Goal: Information Seeking & Learning: Check status

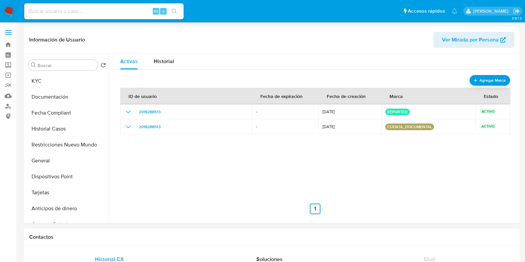
select select "10"
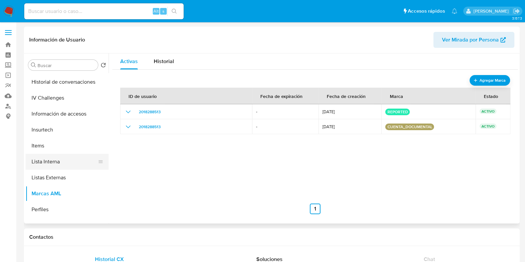
scroll to position [280, 0]
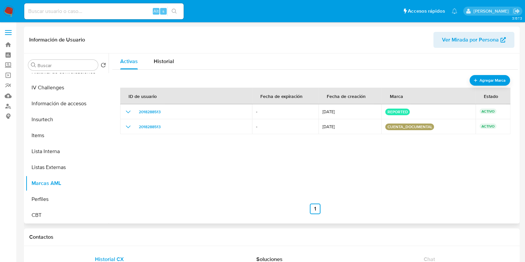
click at [162, 156] on div "ID de usuario Fecha de expiración Fecha de creación Marca Estado 2018288513 - 0…" at bounding box center [315, 147] width 390 height 133
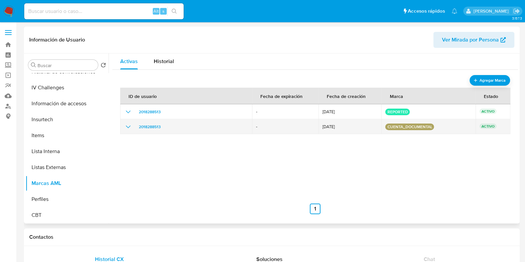
drag, startPoint x: 433, startPoint y: 125, endPoint x: 376, endPoint y: 123, distance: 57.4
click at [376, 123] on tr "2018288513 - 15/04/2025 cuenta_documental ACTIVO" at bounding box center [315, 126] width 390 height 15
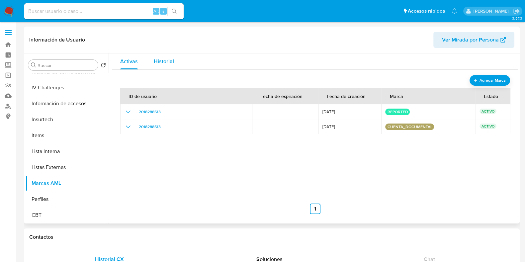
click at [173, 57] on span "Historial" at bounding box center [164, 61] width 20 height 8
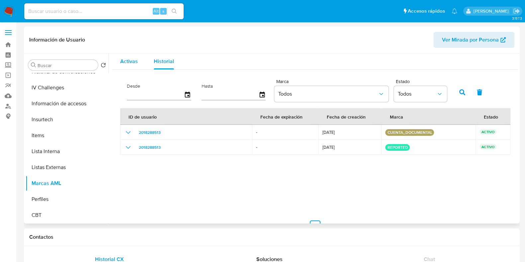
click at [141, 66] on button "Activas" at bounding box center [129, 61] width 34 height 16
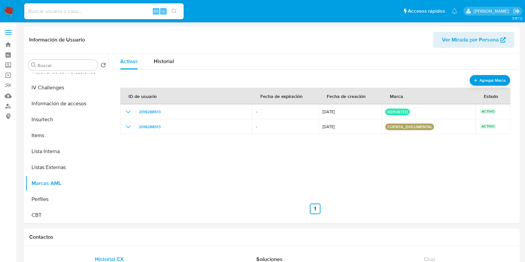
click at [127, 14] on input at bounding box center [103, 11] width 159 height 9
paste input "589449651"
type input "589449651"
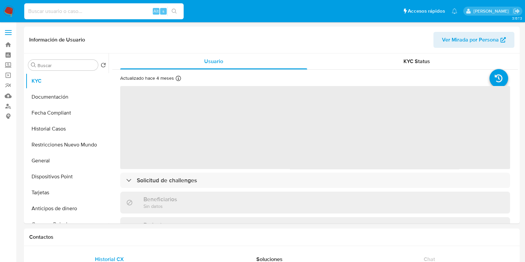
select select "10"
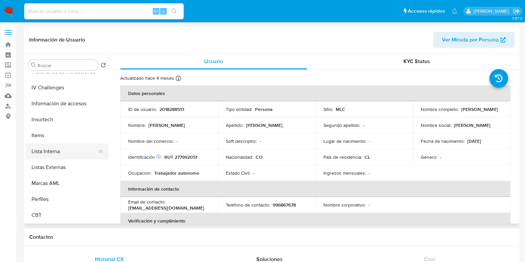
scroll to position [280, 0]
click at [67, 183] on button "Marcas AML" at bounding box center [65, 183] width 78 height 16
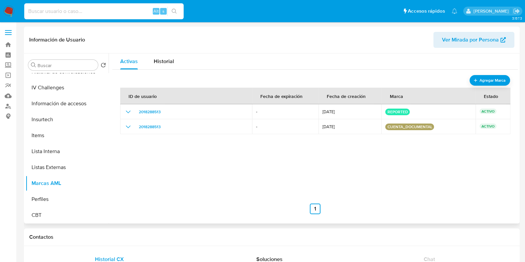
drag, startPoint x: 128, startPoint y: 35, endPoint x: 126, endPoint y: 31, distance: 3.9
click at [127, 35] on header "Información de Usuario Ver Mirada por Persona" at bounding box center [271, 40] width 485 height 16
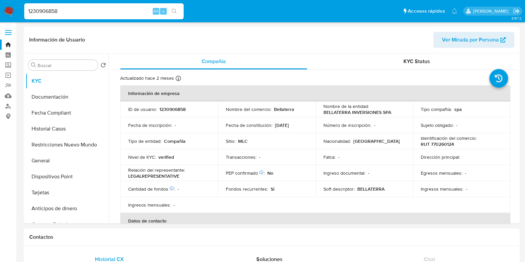
select select "10"
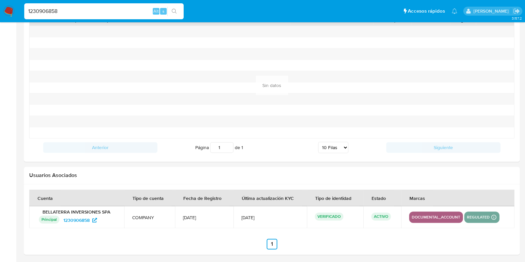
scroll to position [431, 0]
type input "589449651"
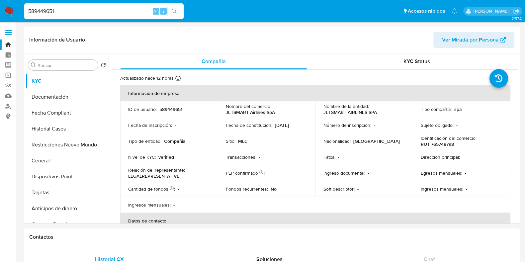
select select "10"
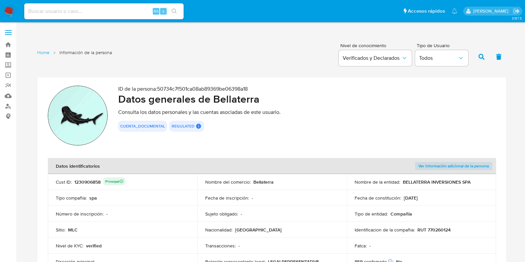
scroll to position [829, 0]
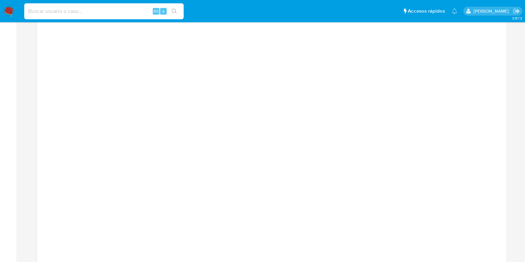
click at [99, 9] on input at bounding box center [103, 11] width 159 height 9
paste input "665449748"
type input "665449748"
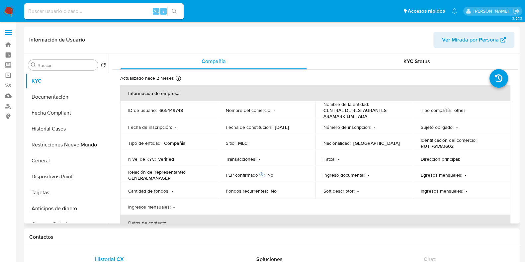
select select "10"
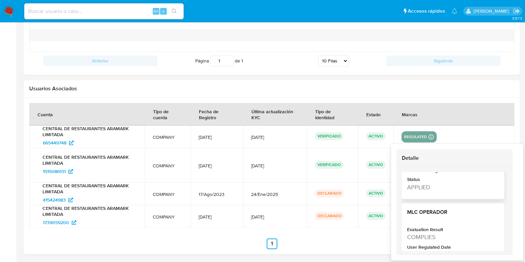
scroll to position [143, 0]
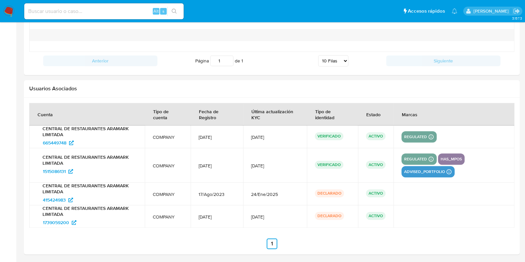
click at [245, 128] on td "9/Jul/2025" at bounding box center [275, 136] width 64 height 23
click at [257, 163] on span "4/Sep/2025" at bounding box center [275, 166] width 48 height 6
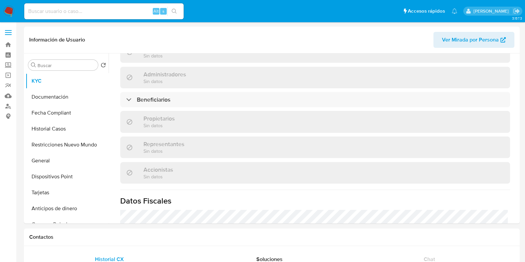
scroll to position [189, 0]
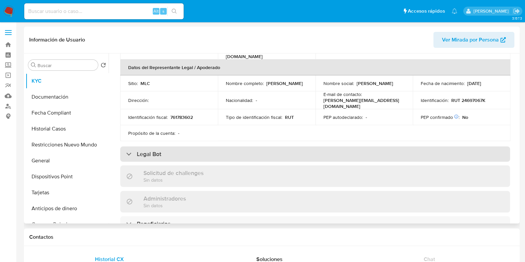
click at [267, 148] on div "Legal Bot" at bounding box center [315, 153] width 390 height 15
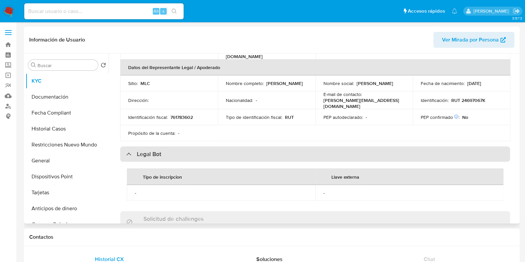
click at [267, 148] on div "Legal Bot" at bounding box center [315, 153] width 390 height 15
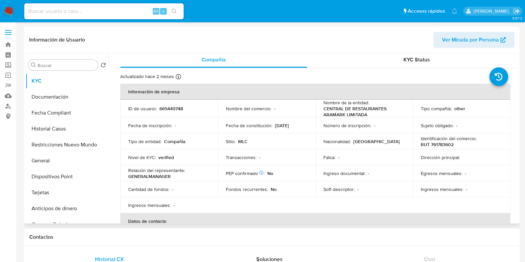
scroll to position [0, 0]
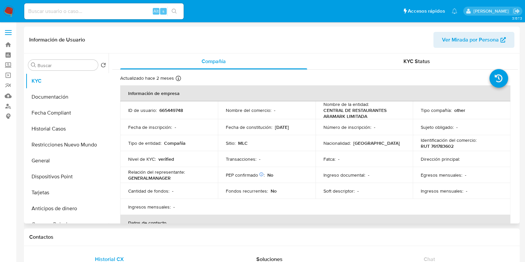
click at [455, 44] on span "Ver Mirada por Persona" at bounding box center [470, 40] width 57 height 16
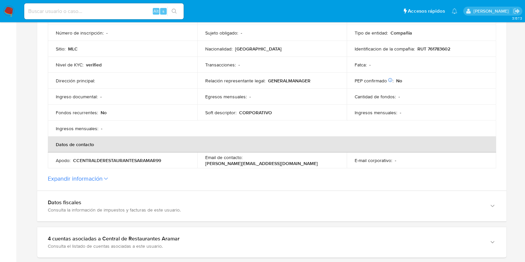
scroll to position [249, 0]
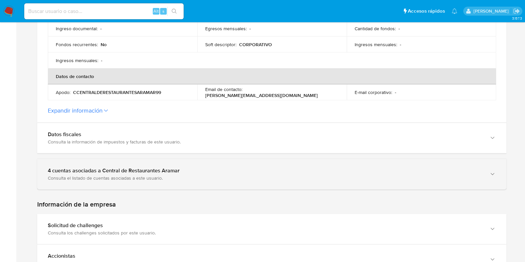
click at [271, 170] on div "4 cuentas asociadas a Central de Restaurantes Aramar" at bounding box center [265, 170] width 434 height 7
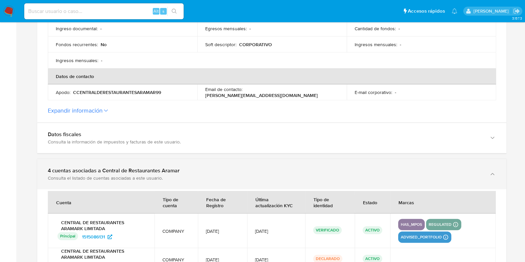
click at [271, 170] on div "4 cuentas asociadas a Central de Restaurantes Aramar" at bounding box center [265, 170] width 434 height 7
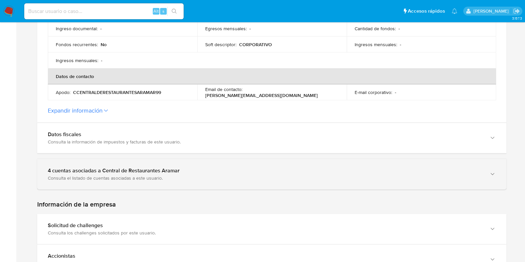
click at [228, 166] on div "4 cuentas asociadas a Central de Restaurantes Aramar Consulta el listado de cue…" at bounding box center [271, 174] width 469 height 30
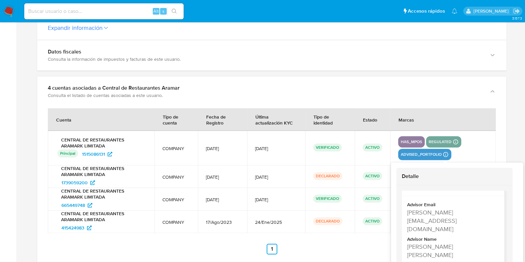
scroll to position [22, 0]
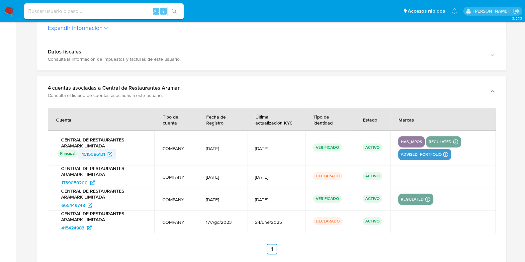
click at [107, 151] on span "1515086131" at bounding box center [97, 154] width 30 height 11
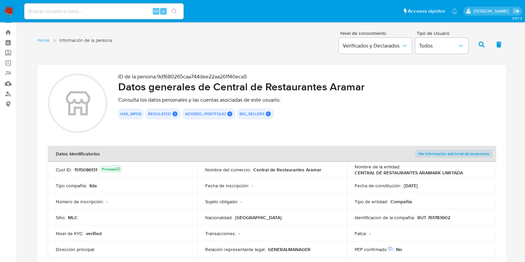
scroll to position [0, 0]
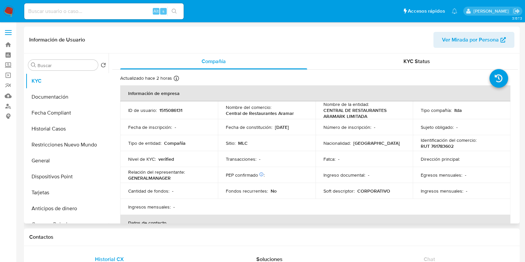
select select "10"
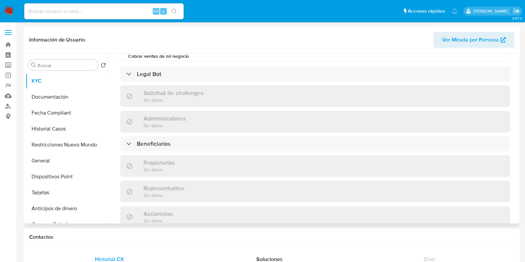
scroll to position [290, 0]
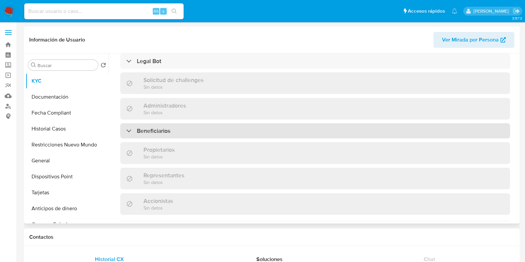
click at [211, 123] on div "Beneficiarios" at bounding box center [315, 130] width 390 height 15
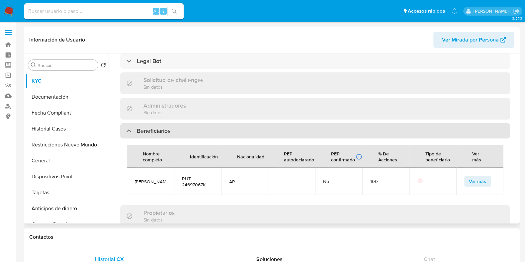
click at [211, 123] on div "Beneficiarios" at bounding box center [315, 130] width 390 height 15
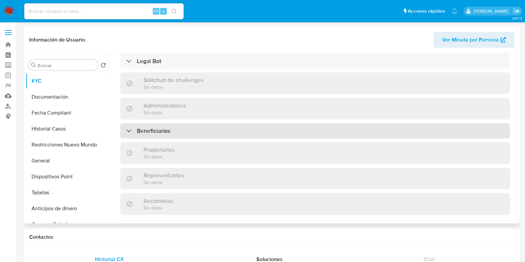
scroll to position [249, 0]
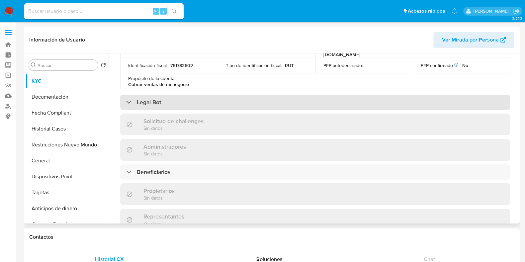
click at [211, 95] on div "Legal Bot" at bounding box center [315, 102] width 390 height 15
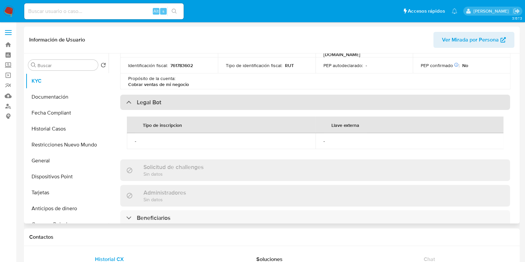
click at [211, 95] on div "Legal Bot" at bounding box center [315, 102] width 390 height 15
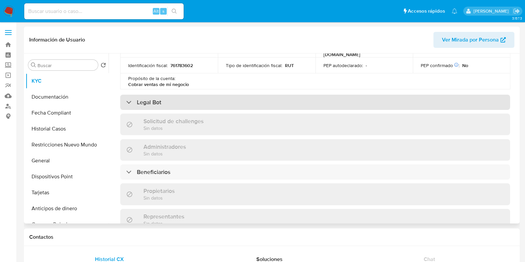
click at [212, 95] on div "Legal Bot" at bounding box center [315, 102] width 390 height 15
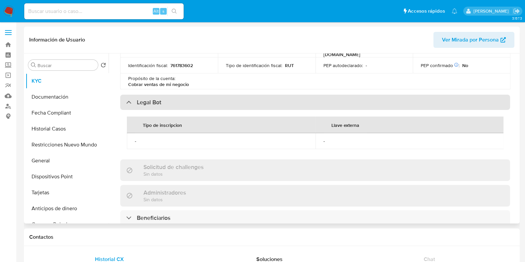
click at [212, 95] on div "Legal Bot" at bounding box center [315, 102] width 390 height 15
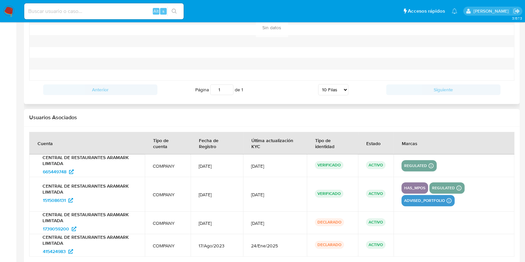
scroll to position [775, 0]
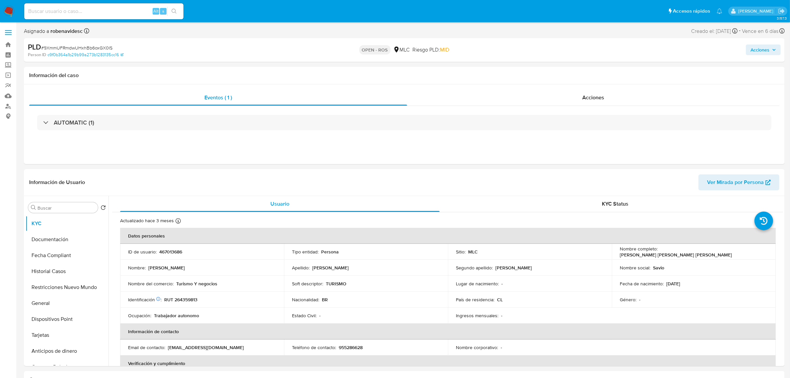
select select "10"
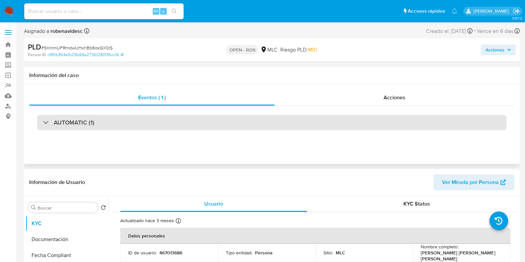
click at [161, 124] on div "AUTOMATIC (1)" at bounding box center [271, 122] width 469 height 15
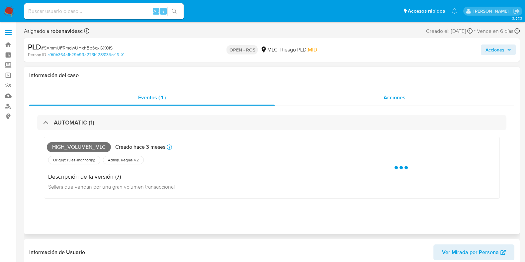
click at [399, 100] on span "Acciones" at bounding box center [394, 98] width 22 height 8
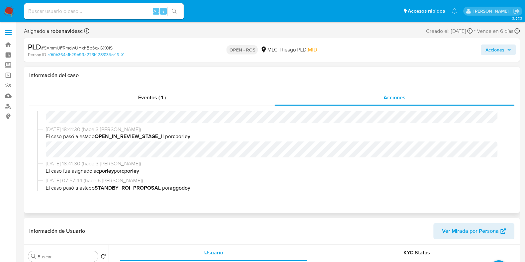
scroll to position [124, 0]
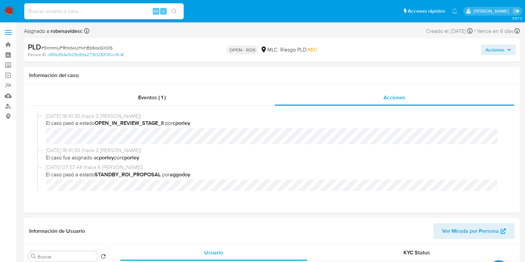
click at [92, 12] on input at bounding box center [103, 11] width 159 height 9
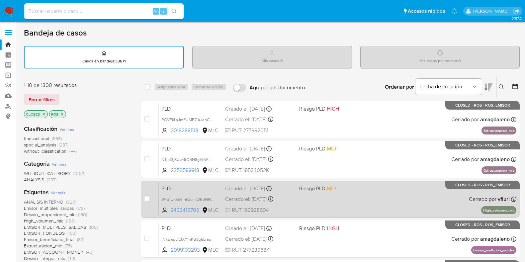
scroll to position [13, 0]
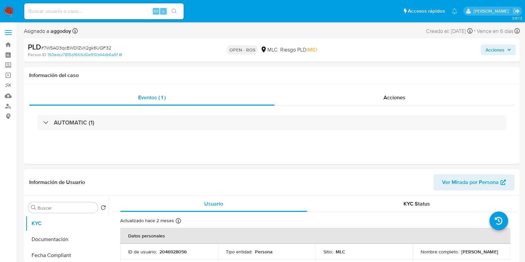
select select "10"
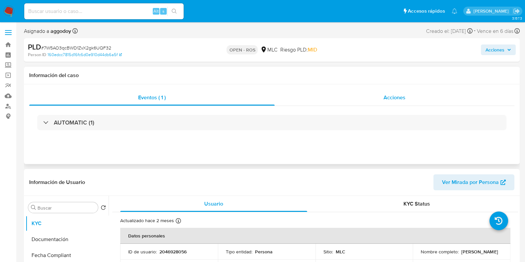
click at [366, 97] on div "Acciones" at bounding box center [394, 98] width 240 height 16
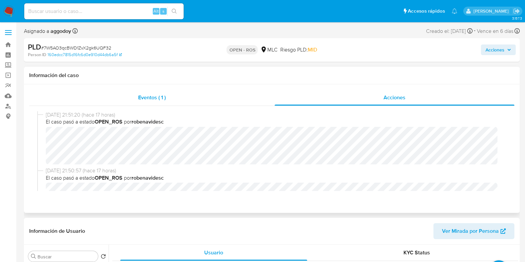
click at [171, 103] on div "Eventos ( 1 )" at bounding box center [151, 98] width 245 height 16
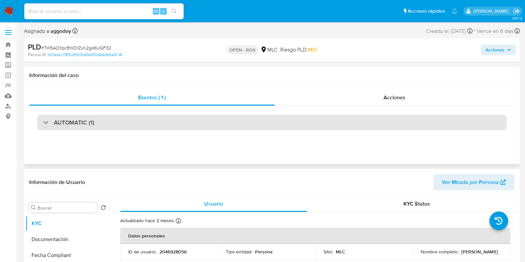
click at [246, 125] on div "AUTOMATIC (1)" at bounding box center [271, 122] width 469 height 15
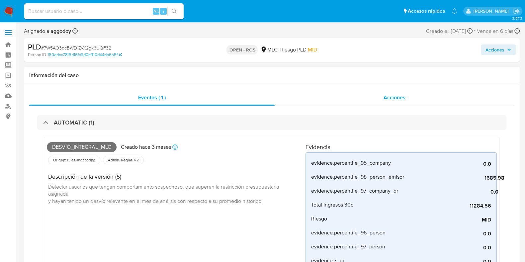
click at [380, 97] on div "Acciones" at bounding box center [394, 98] width 240 height 16
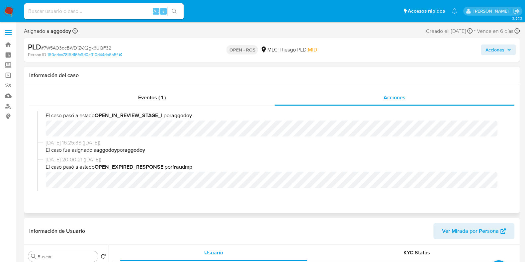
scroll to position [365, 0]
drag, startPoint x: 80, startPoint y: 143, endPoint x: 153, endPoint y: 148, distance: 73.8
click at [153, 148] on div "[DATE] 16:25:38 ([DATE]) El caso fue asignado a aggodoy por aggodoy" at bounding box center [275, 146] width 458 height 14
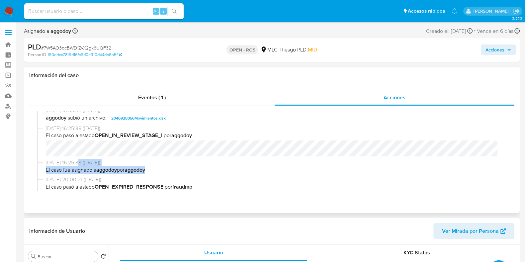
scroll to position [341, 0]
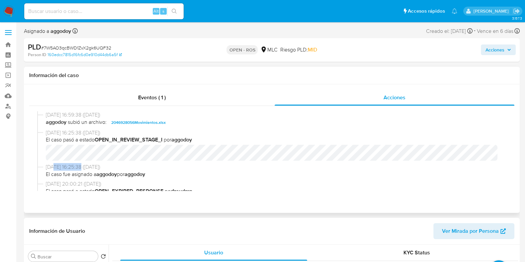
drag, startPoint x: 52, startPoint y: 166, endPoint x: 83, endPoint y: 166, distance: 30.2
click at [83, 166] on span "27/08/2025 16:25:38 (hace 8 días)" at bounding box center [275, 166] width 458 height 7
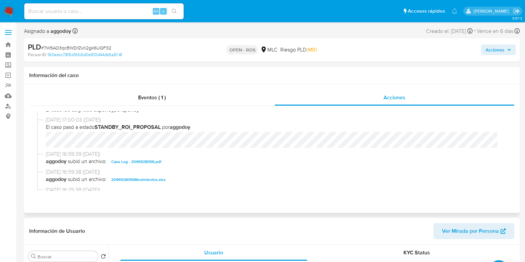
scroll to position [283, 0]
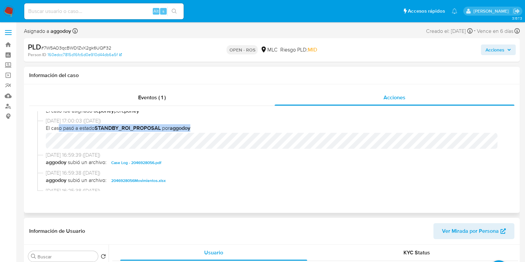
click at [121, 133] on div "27/08/2025 17:00:03 (hace 8 días) El caso pasó a estado STANDBY_ROI_PROPOSAL po…" at bounding box center [275, 133] width 458 height 32
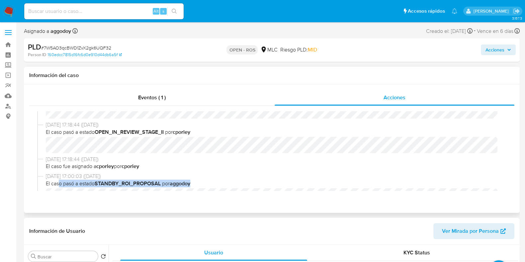
scroll to position [226, 0]
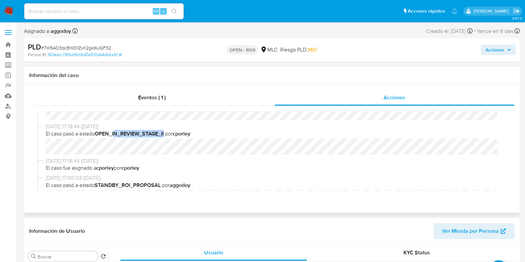
drag, startPoint x: 116, startPoint y: 132, endPoint x: 167, endPoint y: 136, distance: 50.6
click at [167, 136] on span "El caso pasó a estado OPEN_IN_REVIEW_STAGE_II por cporley" at bounding box center [275, 133] width 458 height 7
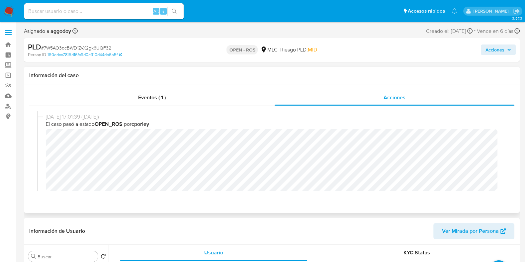
scroll to position [108, 0]
click at [154, 131] on div "01/09/2025 17:01:39 (hace 3 días) El caso pasó a estado OPEN_ROS por cporley" at bounding box center [275, 176] width 458 height 123
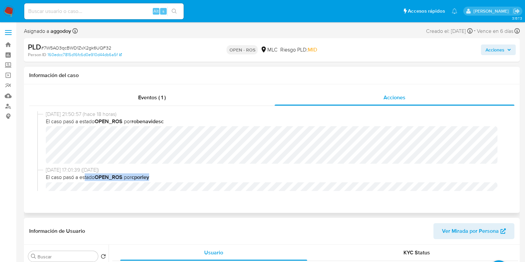
scroll to position [49, 0]
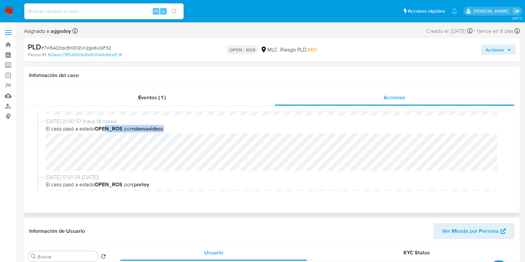
click at [163, 134] on div "03/09/2025 21:50:57 (hace 18 horas) El caso pasó a estado OPEN_ROS por robenavi…" at bounding box center [275, 144] width 458 height 53
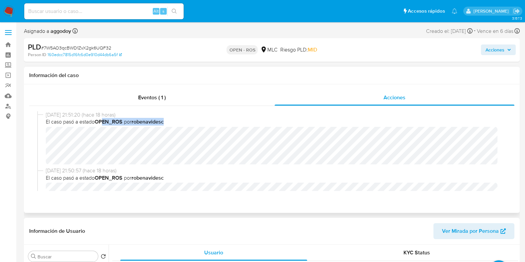
drag, startPoint x: 106, startPoint y: 122, endPoint x: 170, endPoint y: 121, distance: 63.7
click at [170, 121] on span "El caso pasó a estado OPEN_ROS por robenavidesc" at bounding box center [275, 121] width 458 height 7
click at [57, 16] on div "Alt s" at bounding box center [103, 11] width 159 height 16
click at [54, 13] on input at bounding box center [103, 11] width 159 height 9
paste input "Nc6A8zgVSM5BZzcdROsOw1bw"
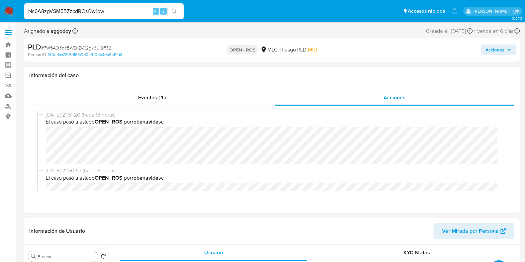
type input "Nc6A8zgVSM5BZzcdROsOw1bw"
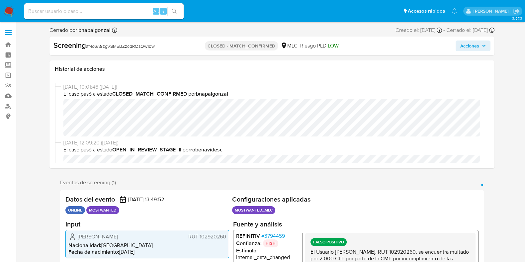
select select "10"
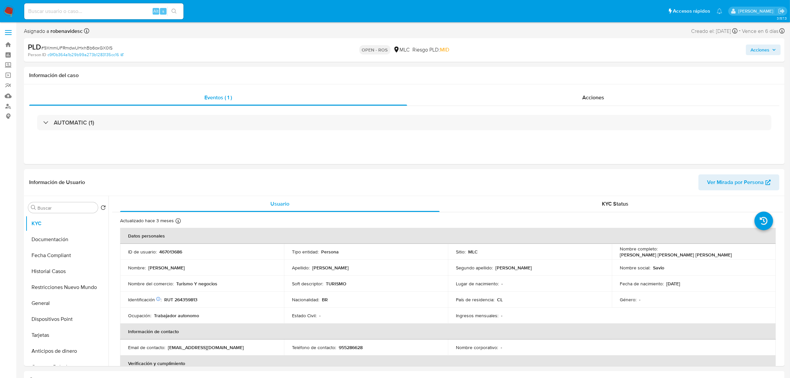
select select "10"
click at [13, 40] on link "Bandeja" at bounding box center [39, 44] width 79 height 10
